Goal: Task Accomplishment & Management: Manage account settings

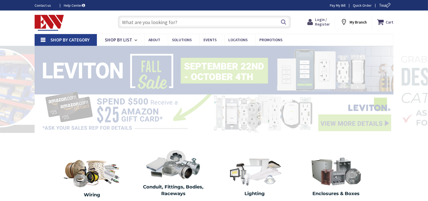
click at [326, 21] on span "Login / Register" at bounding box center [322, 21] width 15 height 9
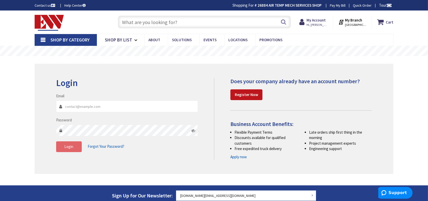
type input "[DOMAIN_NAME][EMAIL_ADDRESS][DOMAIN_NAME]"
click at [69, 147] on span "Login" at bounding box center [69, 146] width 9 height 5
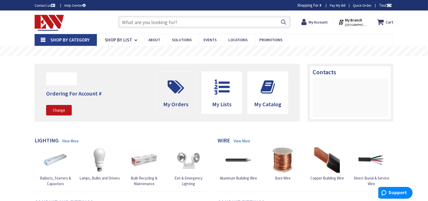
click at [175, 95] on span at bounding box center [175, 87] width 33 height 23
